Goal: Check status: Check status

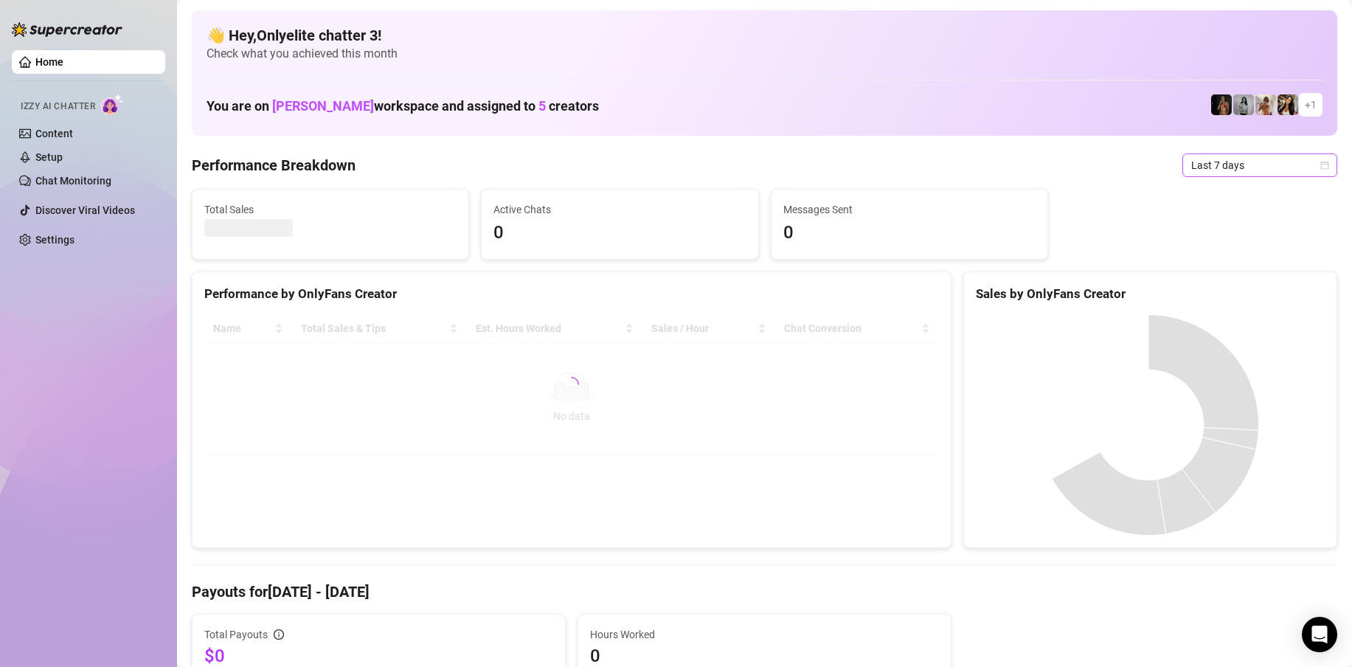
click at [1258, 164] on span "Last 7 days" at bounding box center [1259, 165] width 137 height 22
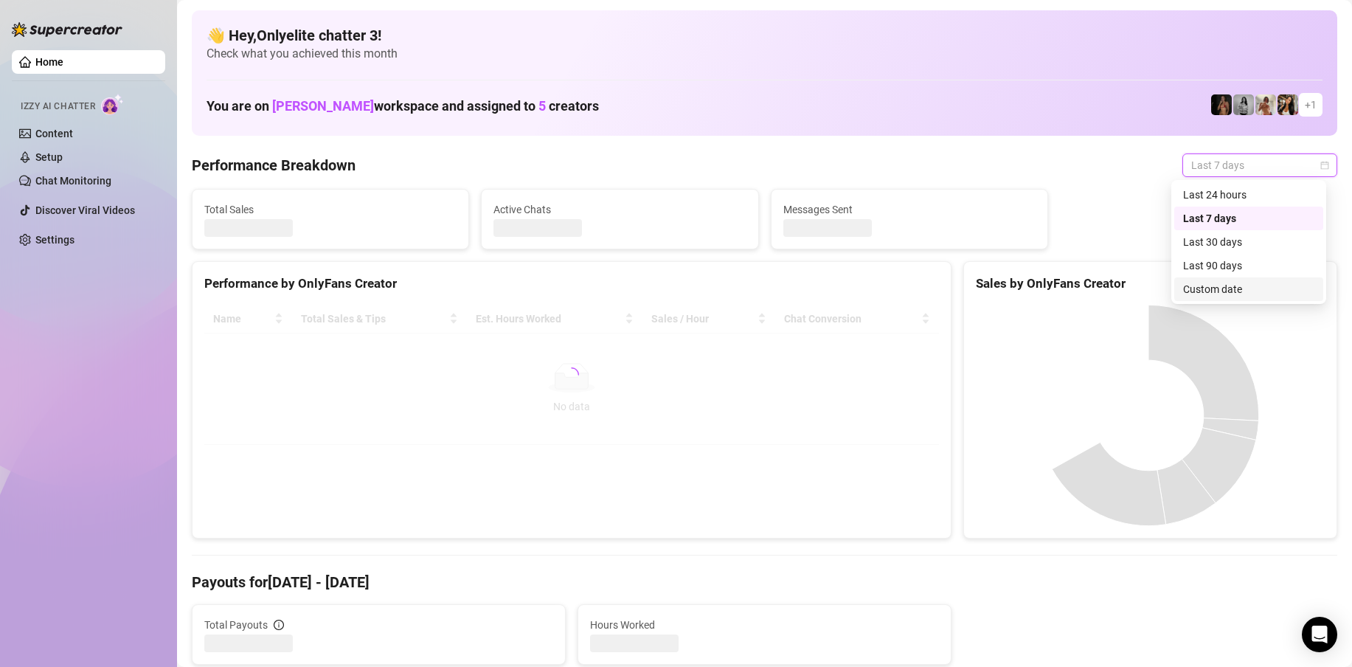
click at [1253, 297] on div "Custom date" at bounding box center [1248, 289] width 131 height 16
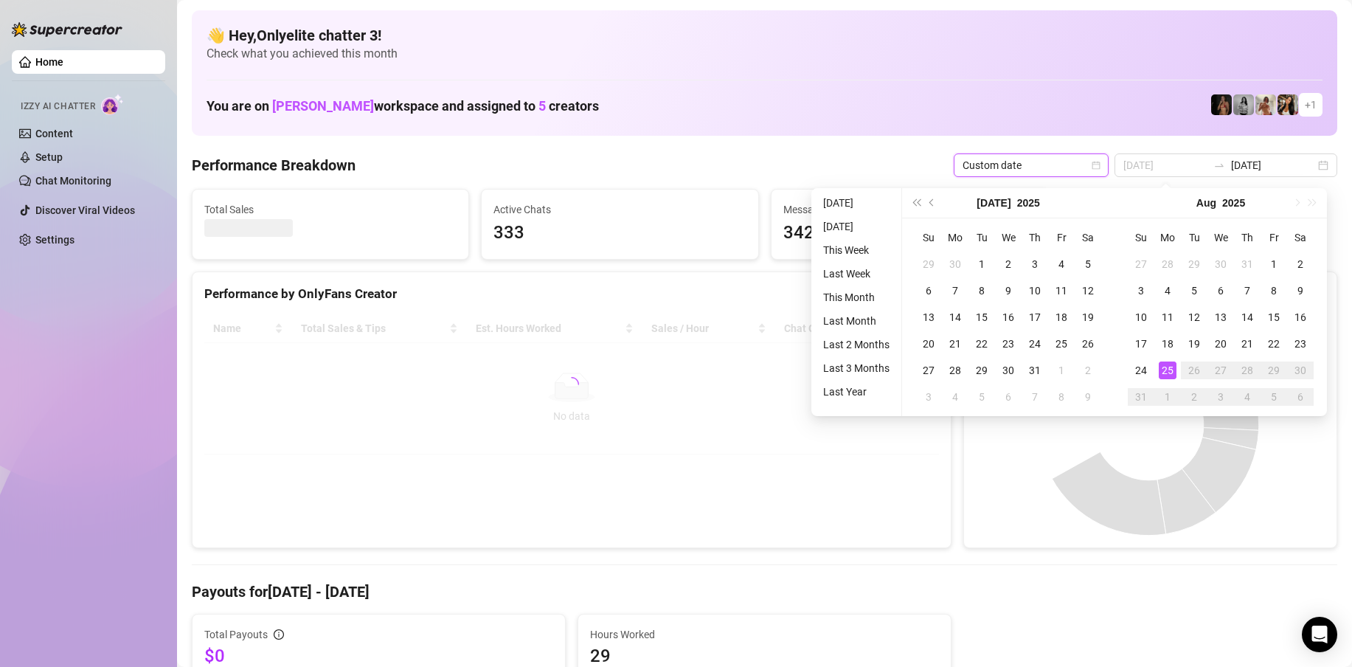
click at [1166, 368] on div "25" at bounding box center [1168, 370] width 18 height 18
click at [1167, 369] on div "25" at bounding box center [1168, 370] width 18 height 18
type input "2025-08-18"
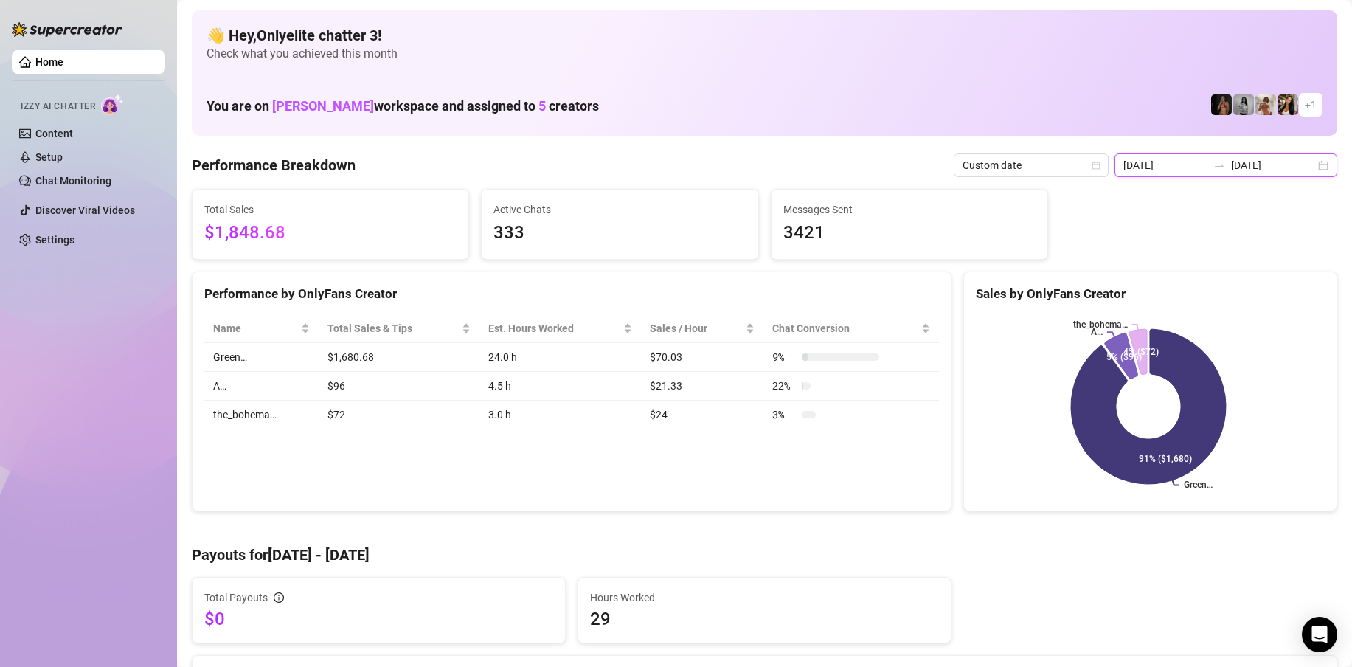
click at [1297, 162] on input "[DATE]" at bounding box center [1273, 165] width 84 height 16
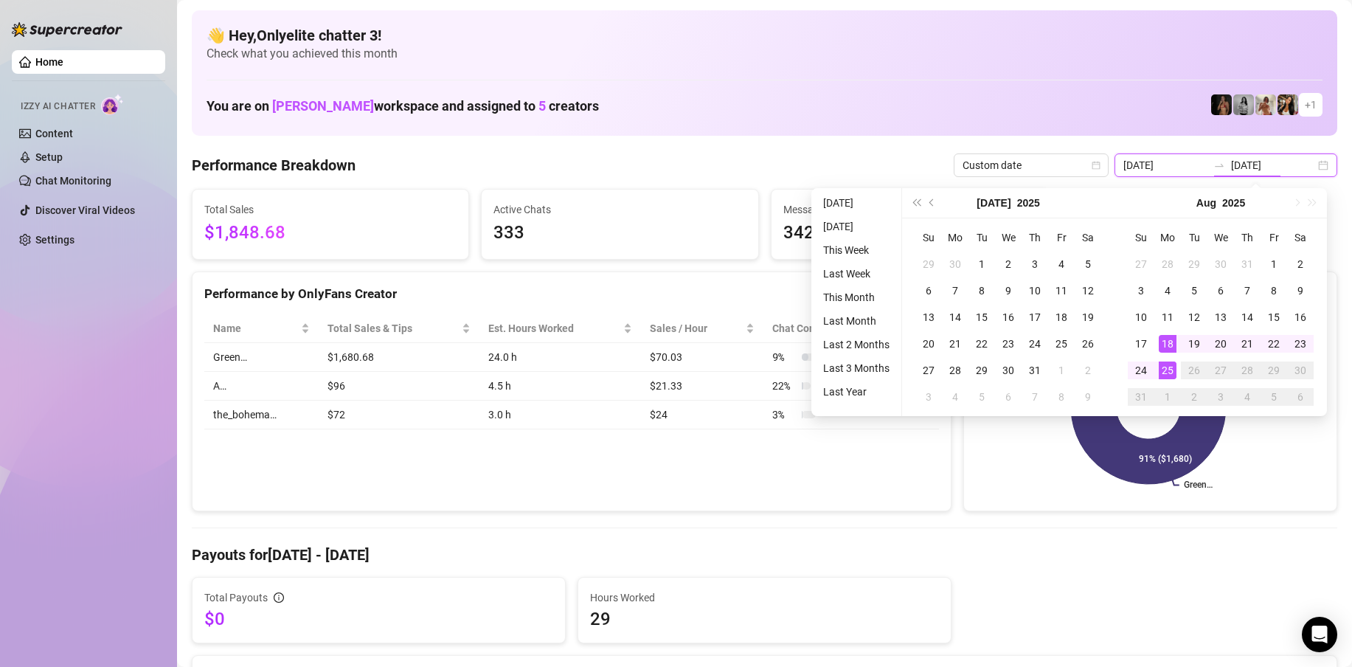
click at [1320, 163] on div "2025-08-18 2025-08-25" at bounding box center [1226, 165] width 223 height 24
type input "[DATE]"
click at [1169, 365] on div "25" at bounding box center [1168, 370] width 18 height 18
click at [1170, 367] on div "25" at bounding box center [1168, 370] width 18 height 18
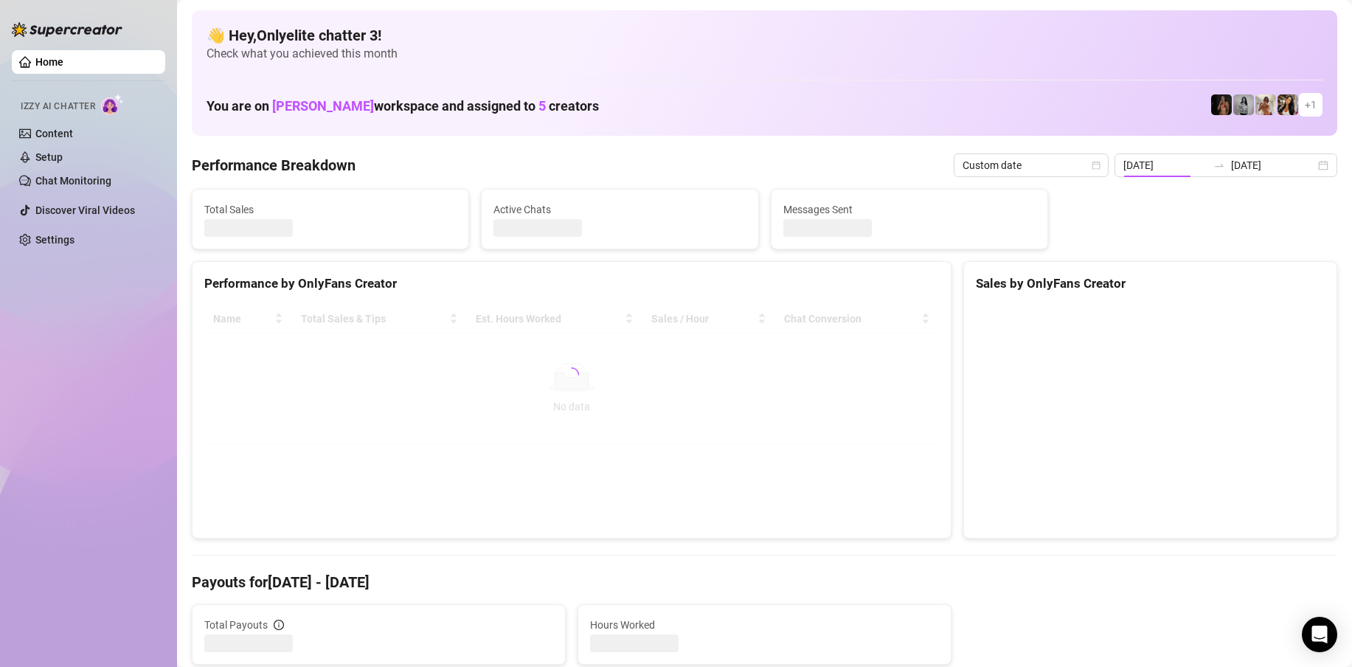
type input "[DATE]"
